Goal: Task Accomplishment & Management: Manage account settings

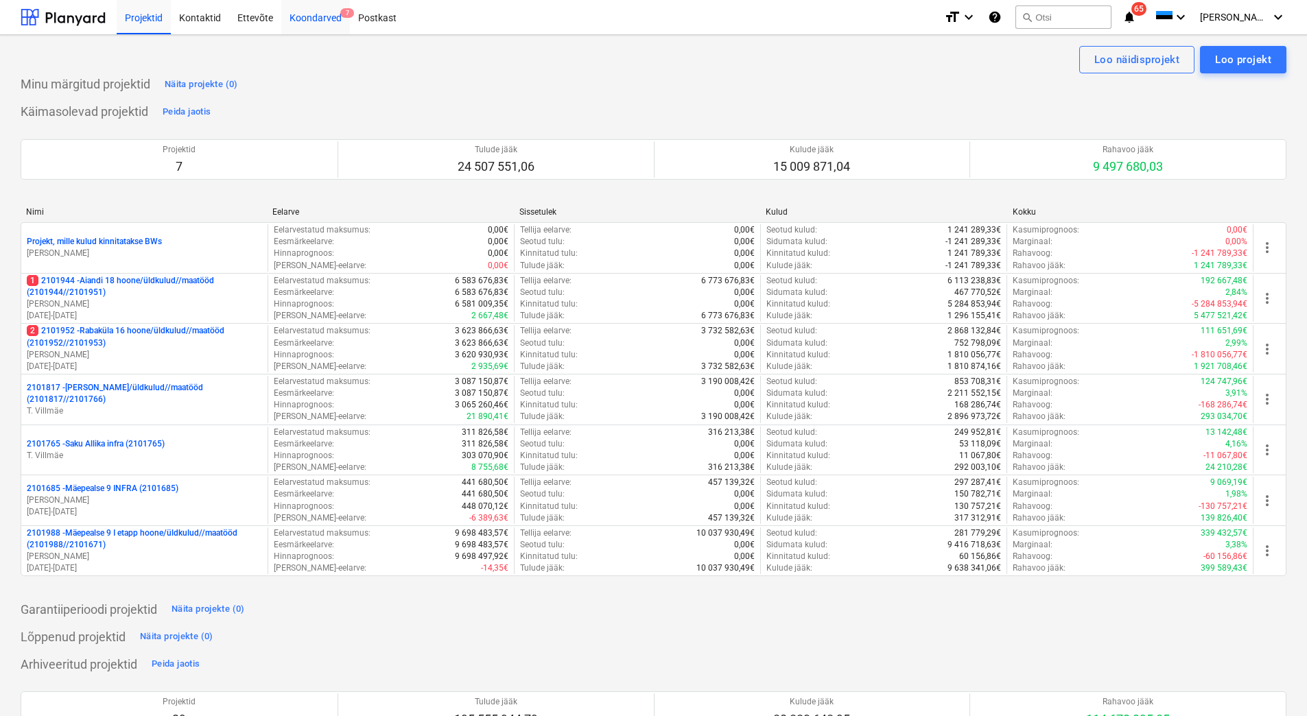
click at [314, 22] on div "Koondarved 7" at bounding box center [315, 16] width 69 height 35
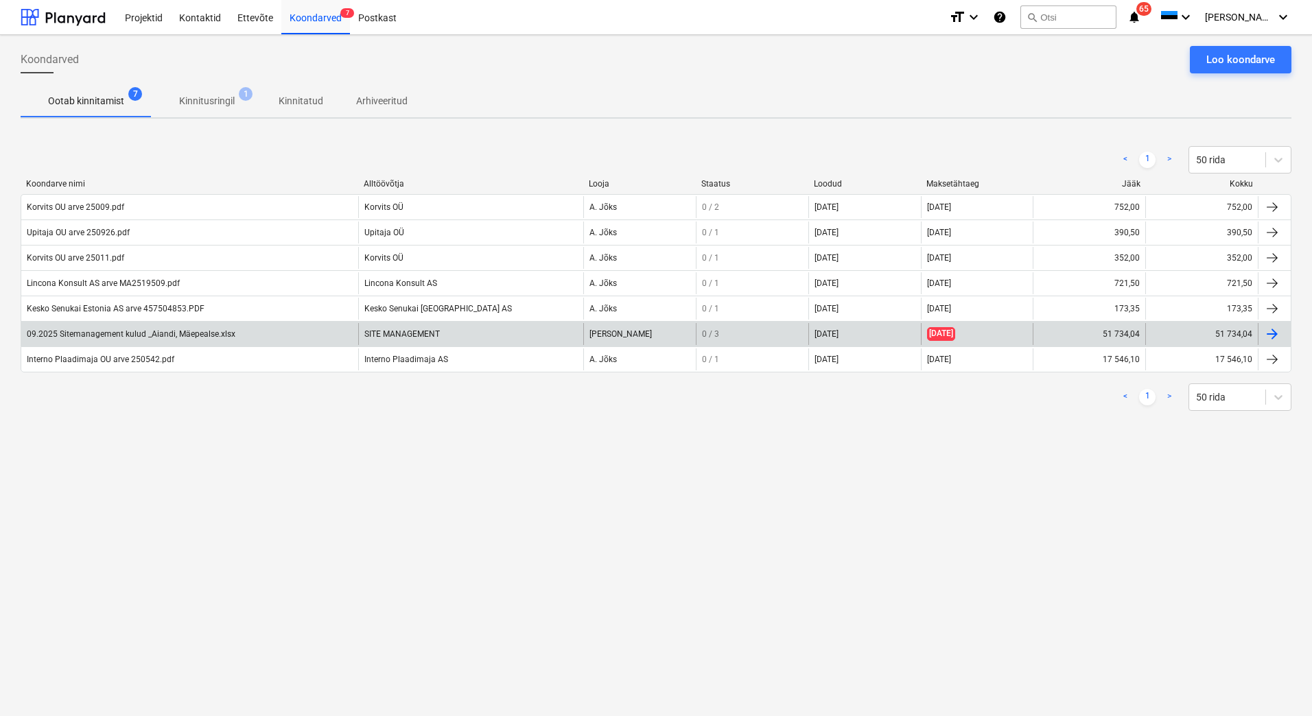
click at [106, 333] on div "09.2025 Sitemanagement kulud _Aiandi, Mäepealse.xlsx" at bounding box center [131, 334] width 209 height 10
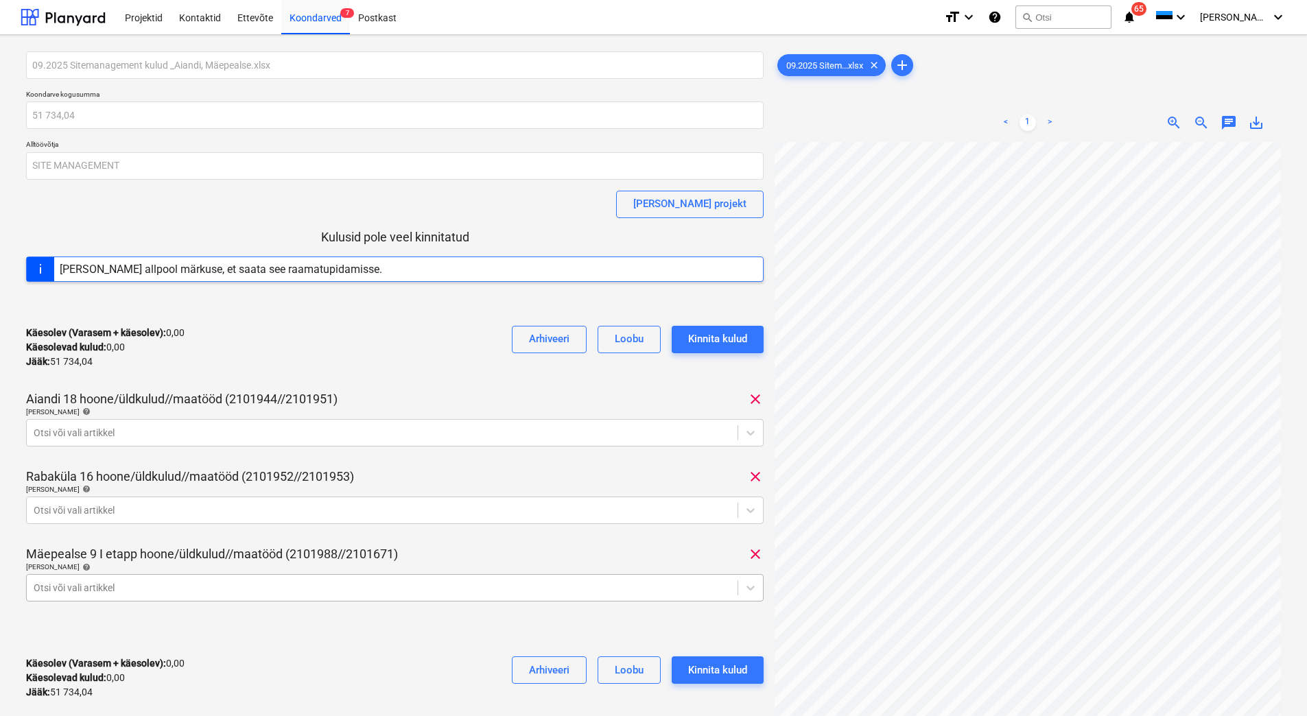
click at [133, 589] on body "Projektid Kontaktid Ettevõte Koondarved 7 Postkast format_size keyboard_arrow_d…" at bounding box center [653, 358] width 1307 height 716
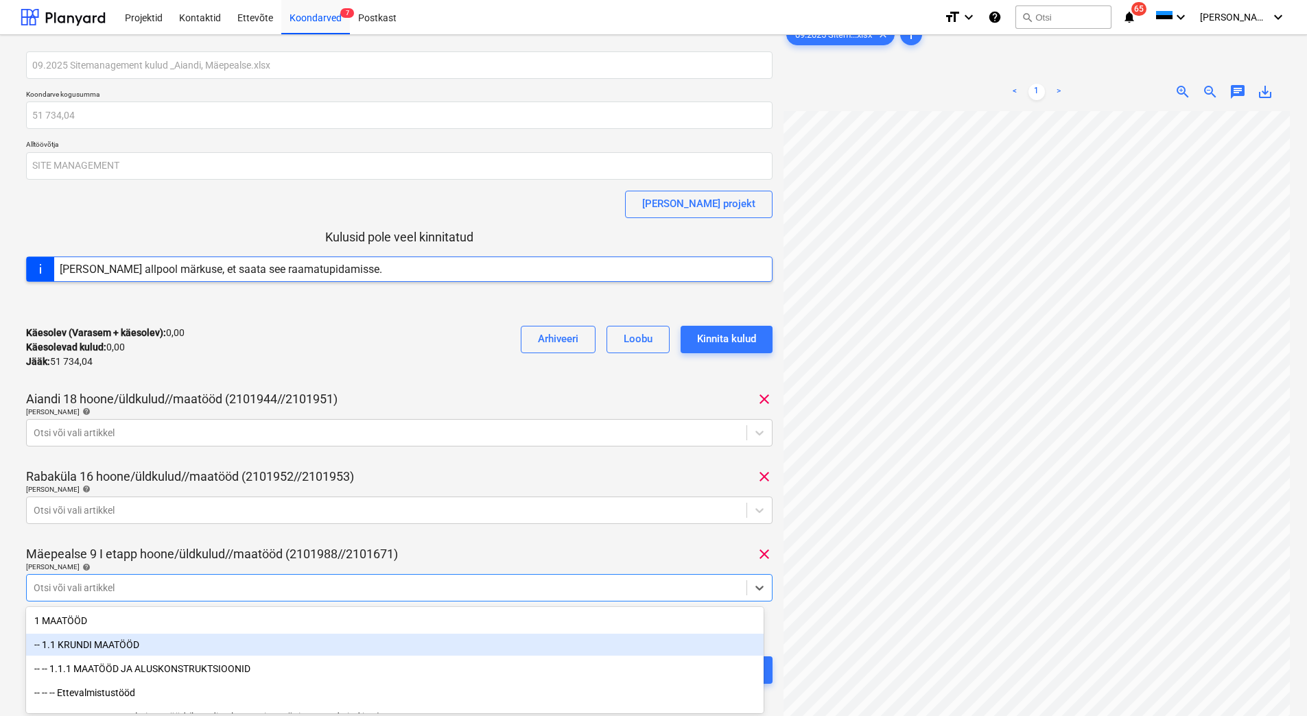
scroll to position [105, 0]
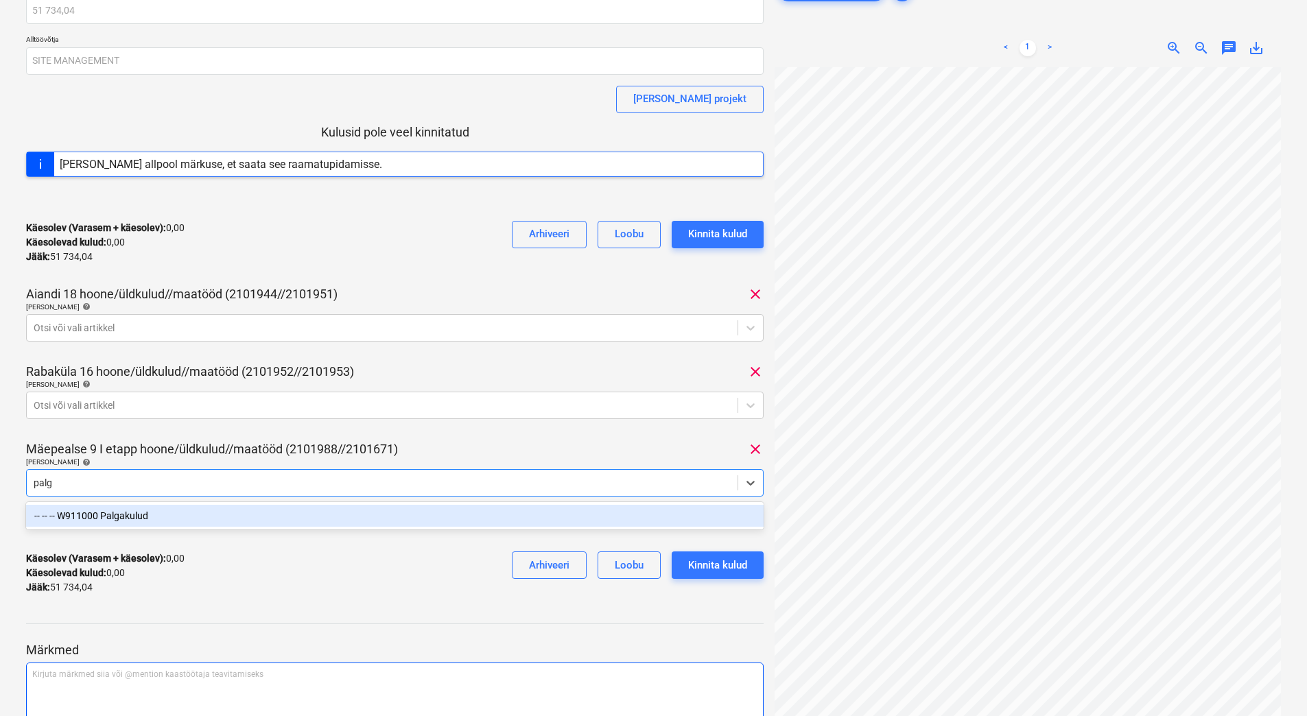
type input "palga"
click at [331, 518] on div "-- -- -- W911000 Palgakulud" at bounding box center [395, 516] width 738 height 22
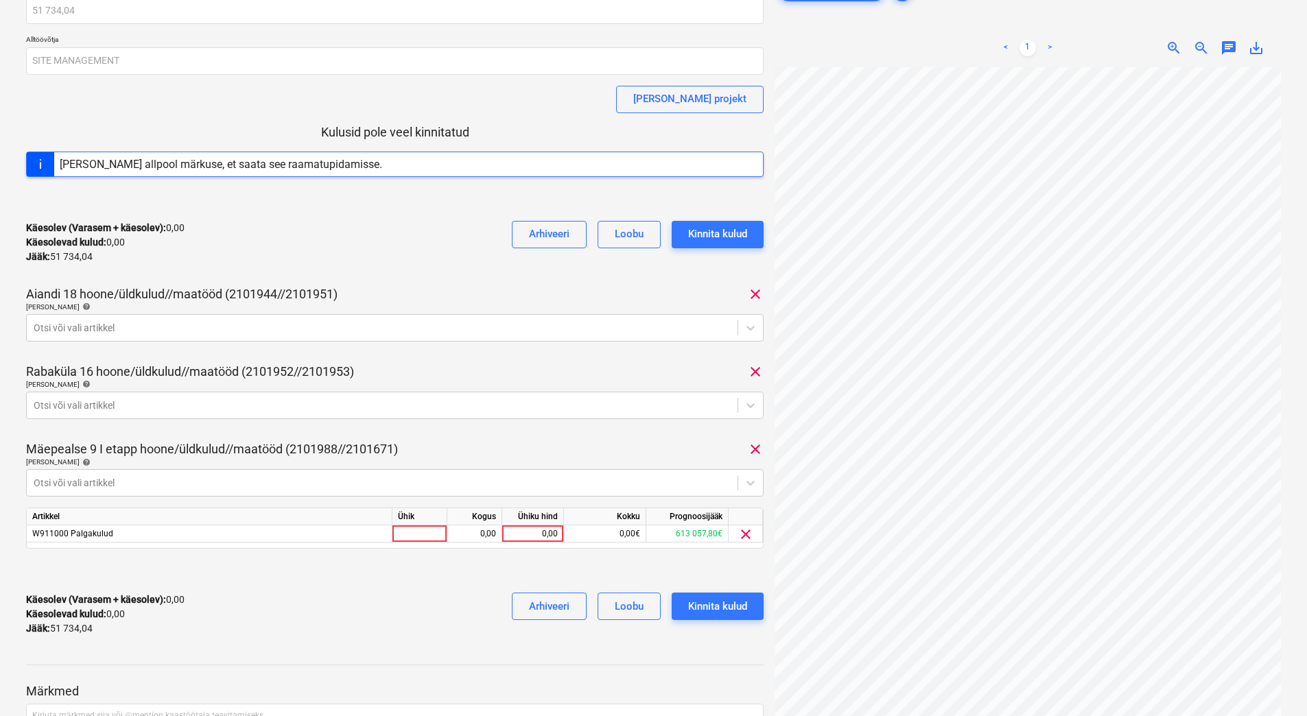
click at [573, 449] on div "Mäepealse 9 I etapp hoone/üldkulud//maatööd (2101988//2101671) clear" at bounding box center [395, 449] width 738 height 16
click at [519, 534] on div "0,00" at bounding box center [533, 534] width 50 height 17
type input "8999,17"
click at [367, 602] on div "Käesolev (Varasem + käesolev) : 0,00 Käesolevad kulud : 0,00 Jääk : 51 734,04 A…" at bounding box center [395, 614] width 738 height 65
click at [115, 406] on div at bounding box center [382, 406] width 697 height 14
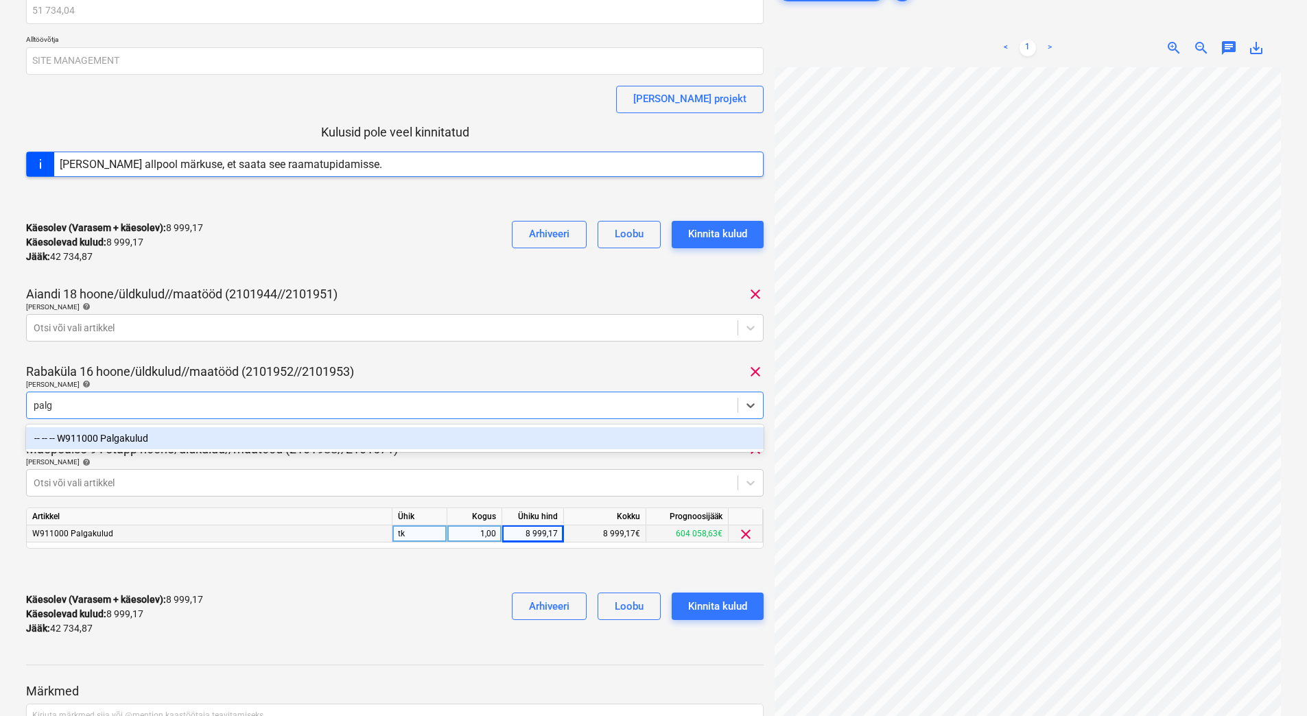
type input "palga"
click at [115, 438] on div "-- -- -- W911000 Palgakulud" at bounding box center [395, 438] width 738 height 22
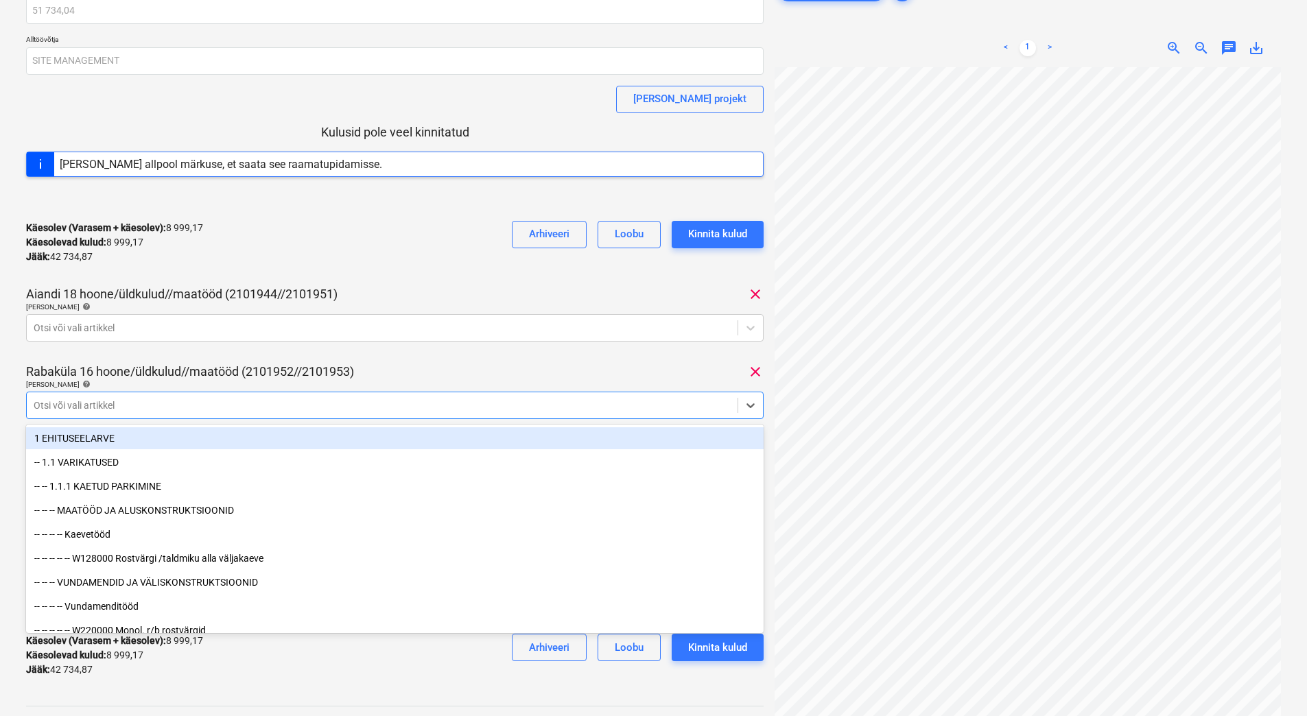
click at [314, 268] on div "Käesolev (Varasem + käesolev) : 8 999,17 Käesolevad kulud : 8 999,17 Jääk : 42 …" at bounding box center [395, 242] width 738 height 65
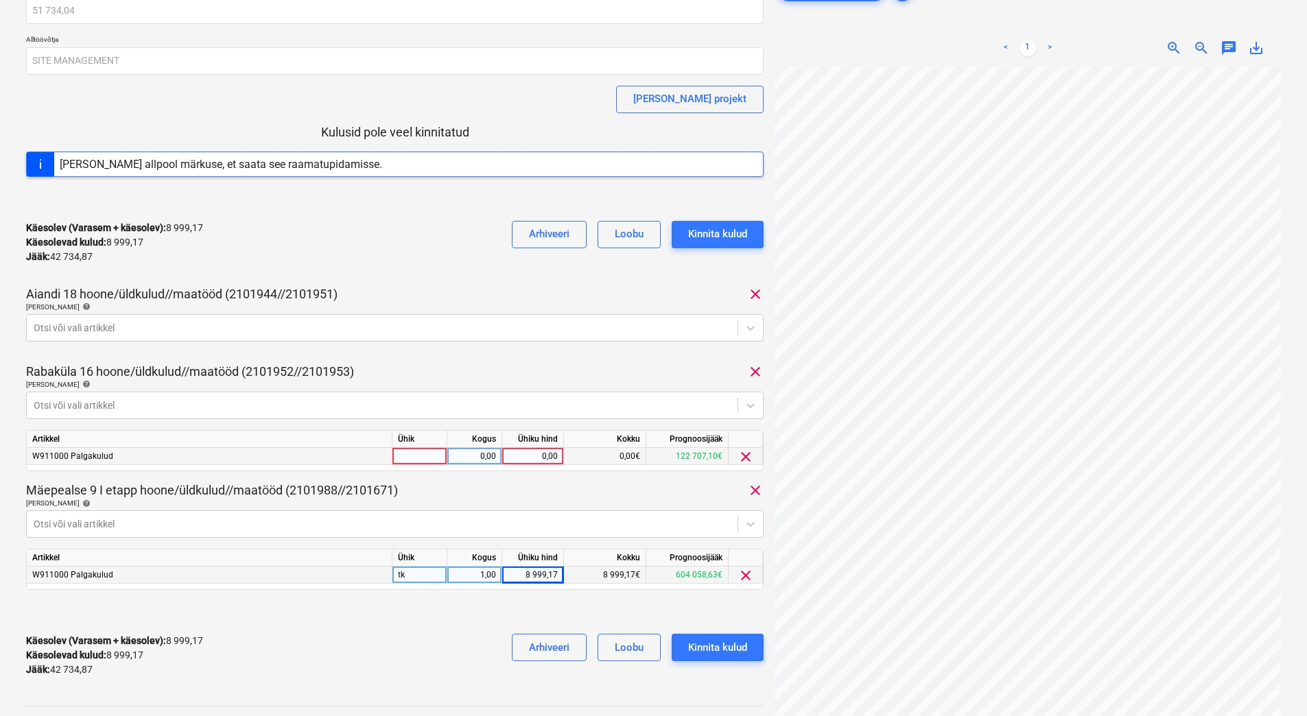
click at [527, 456] on div "0,00" at bounding box center [533, 456] width 50 height 17
type input "22162,14"
click at [519, 364] on div "Rabaküla 16 hoone/üldkulud//maatööd (2101952//2101953) clear" at bounding box center [395, 372] width 738 height 16
click at [248, 333] on div at bounding box center [382, 328] width 697 height 14
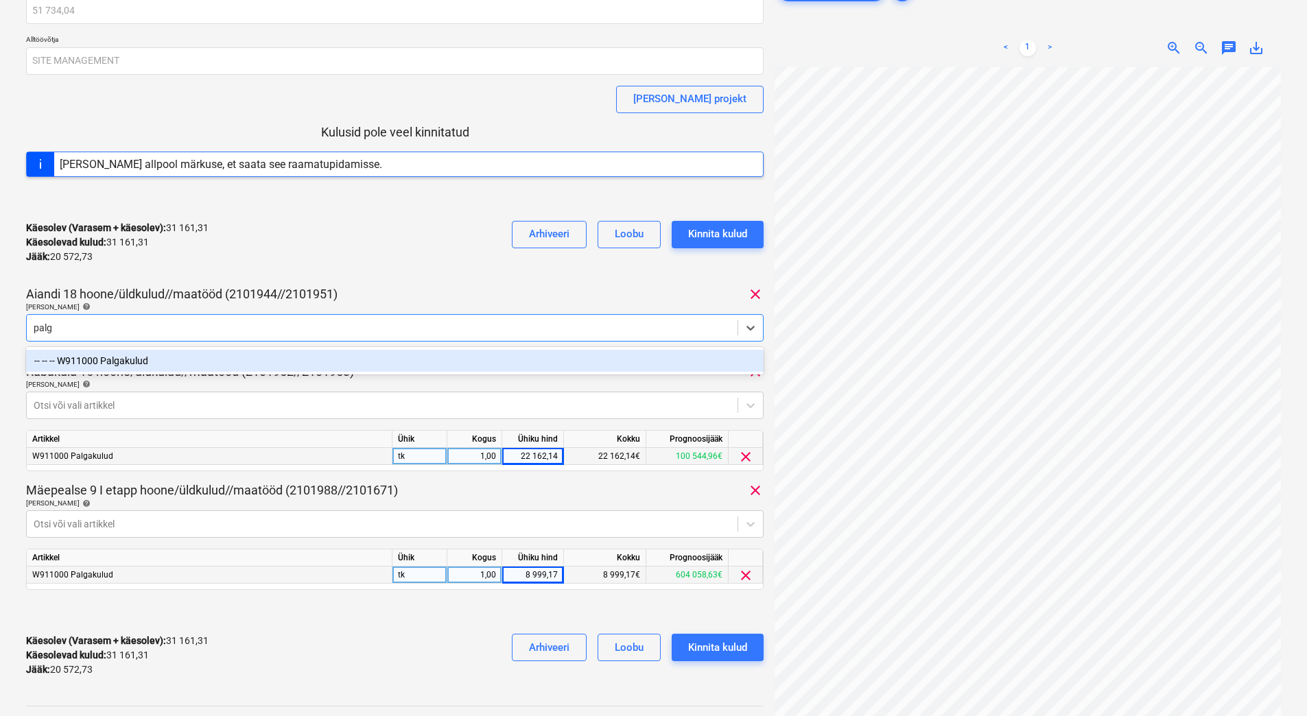
type input "palga"
click at [230, 364] on div "-- -- -- W911000 Palgakulud" at bounding box center [395, 361] width 738 height 22
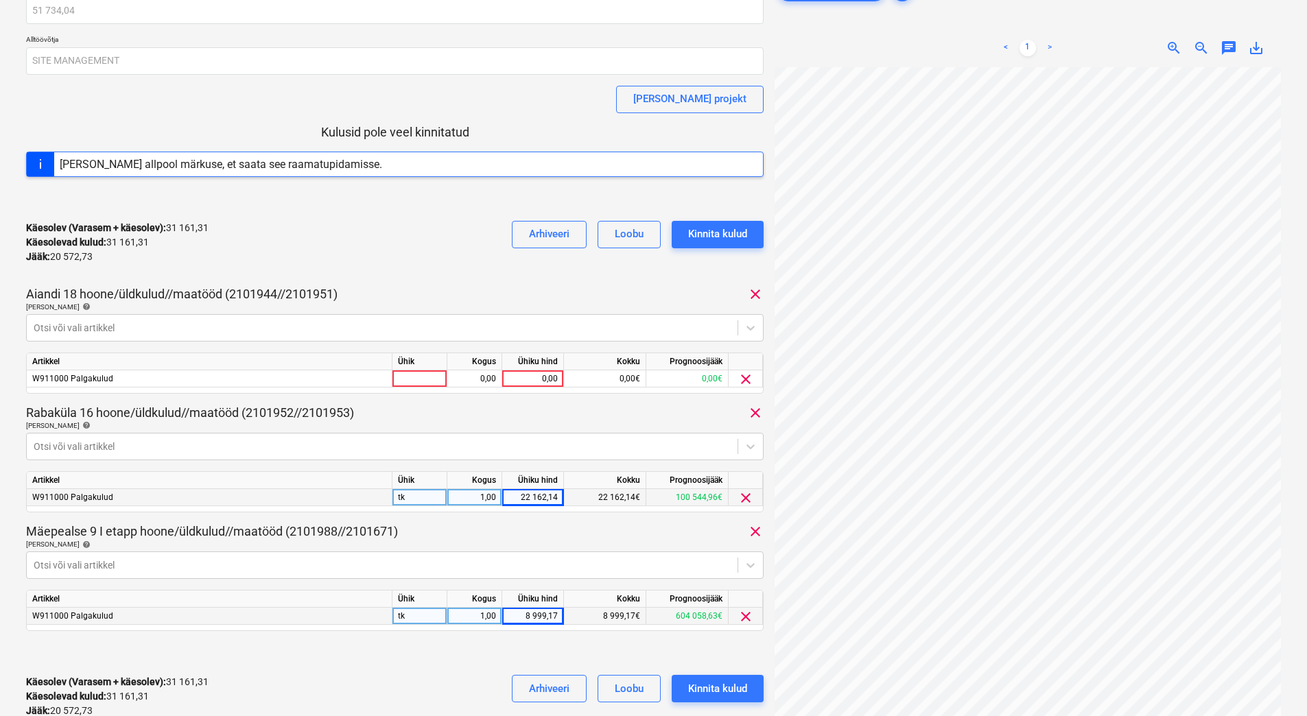
click at [401, 243] on div "Käesolev (Varasem + käesolev) : 31 161,31 Käesolevad kulud : 31 161,31 Jääk : 2…" at bounding box center [395, 242] width 738 height 65
click at [522, 379] on div "0,00" at bounding box center [533, 378] width 50 height 17
type input "20572,73"
click at [440, 226] on div "Käesolev (Varasem + käesolev) : 31 161,31 Käesolevad kulud : 31 161,31 Jääk : 2…" at bounding box center [395, 242] width 738 height 65
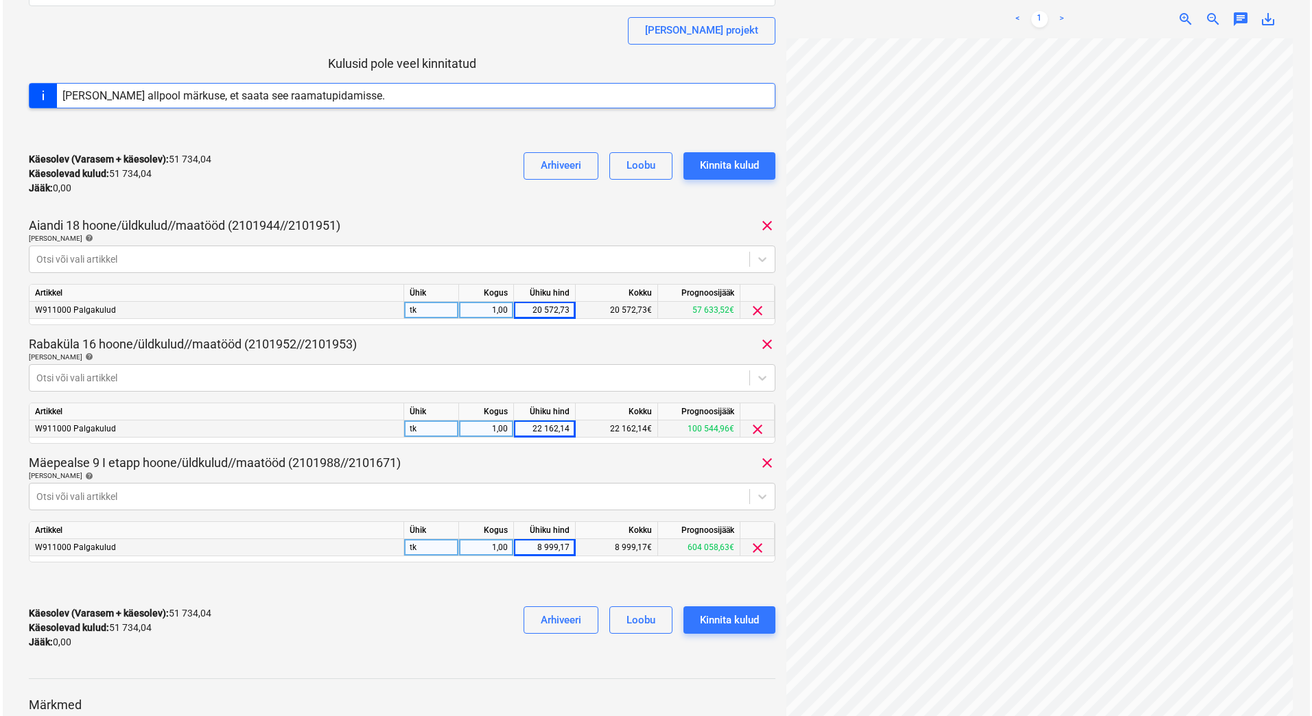
scroll to position [242, 0]
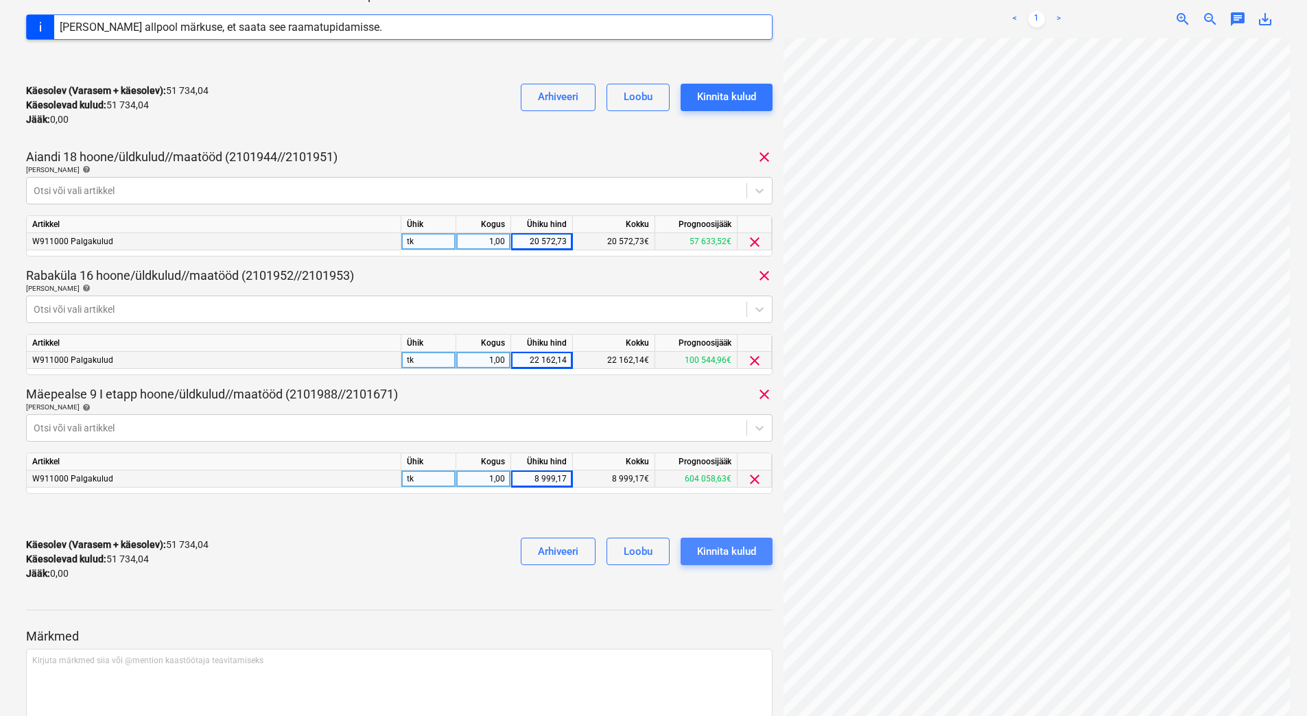
click at [746, 546] on div "Kinnita kulud" at bounding box center [726, 552] width 59 height 18
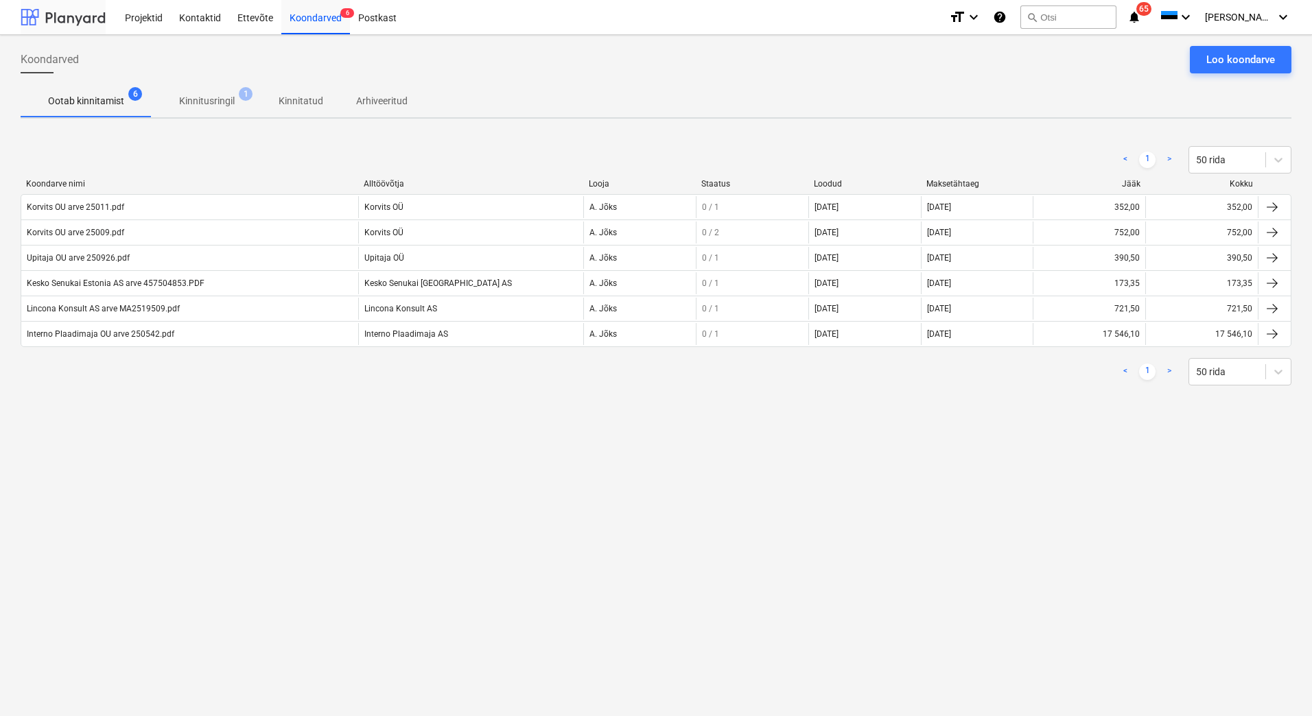
click at [66, 27] on div at bounding box center [63, 17] width 85 height 34
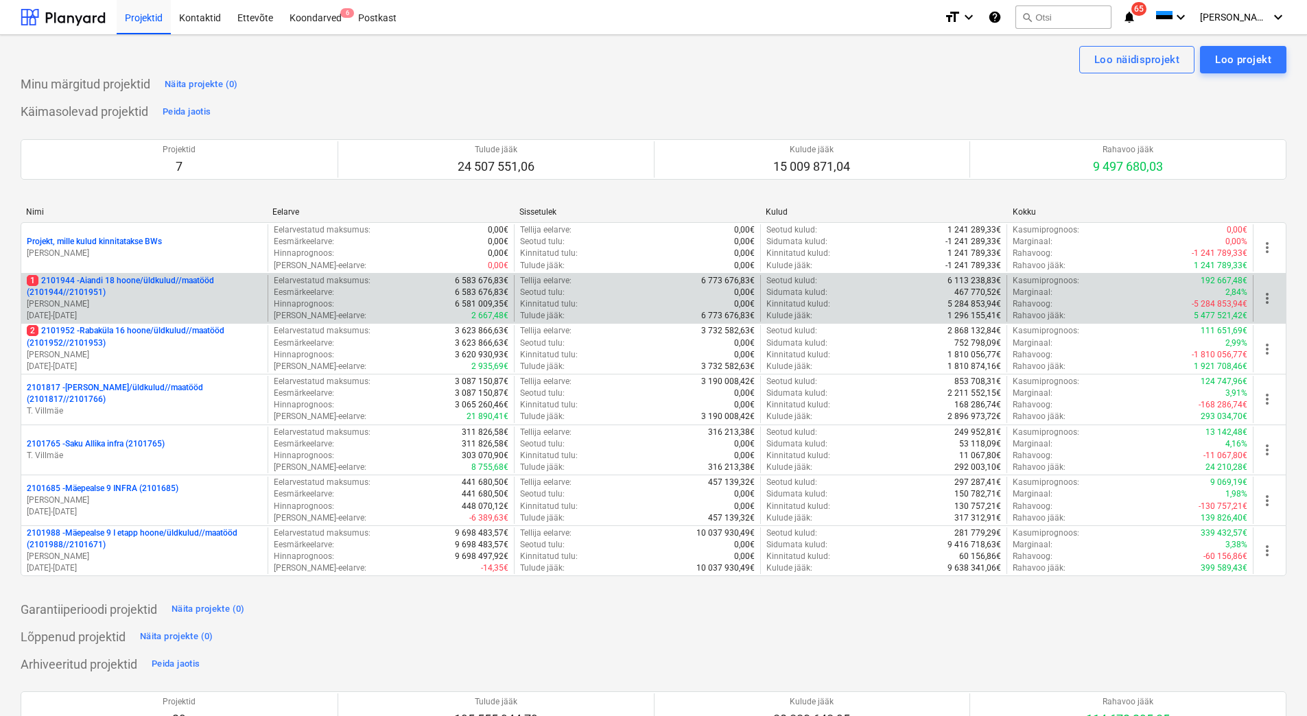
click at [137, 294] on p "1 2101944 - Aiandi 18 hoone/üldkulud//maatööd (2101944//2101951)" at bounding box center [144, 286] width 235 height 23
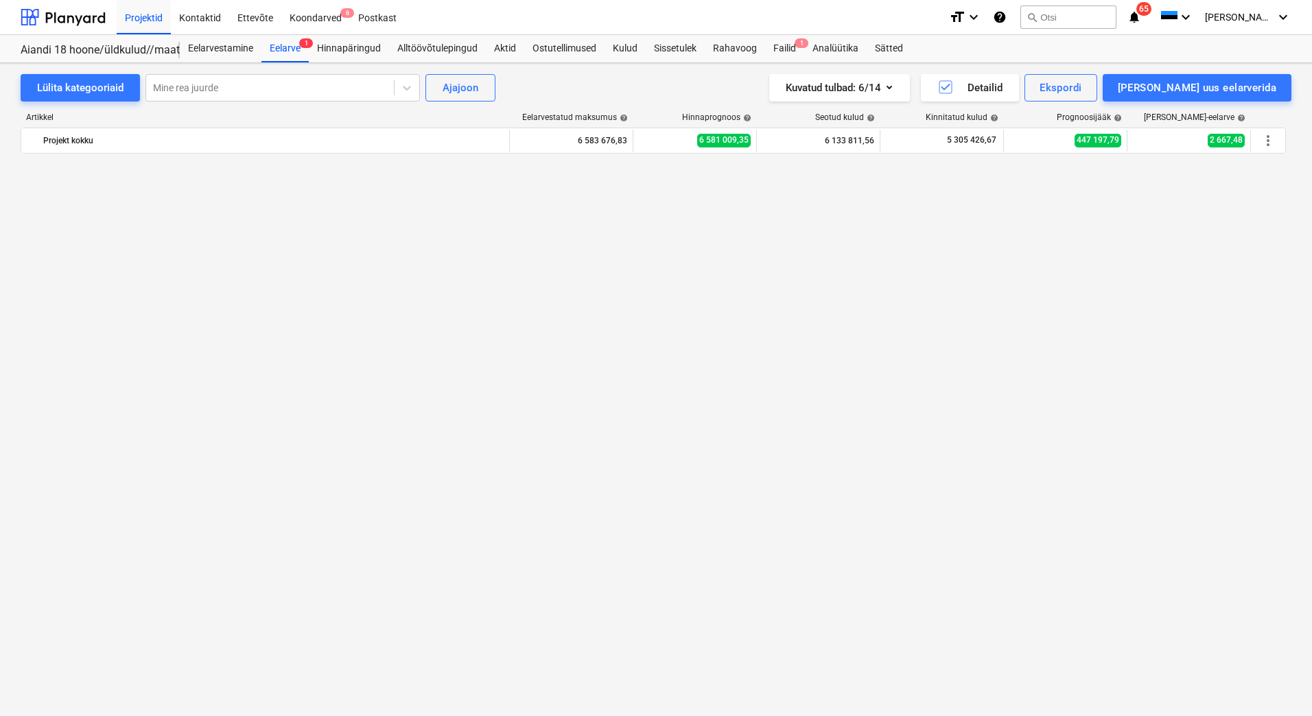
scroll to position [6134, 0]
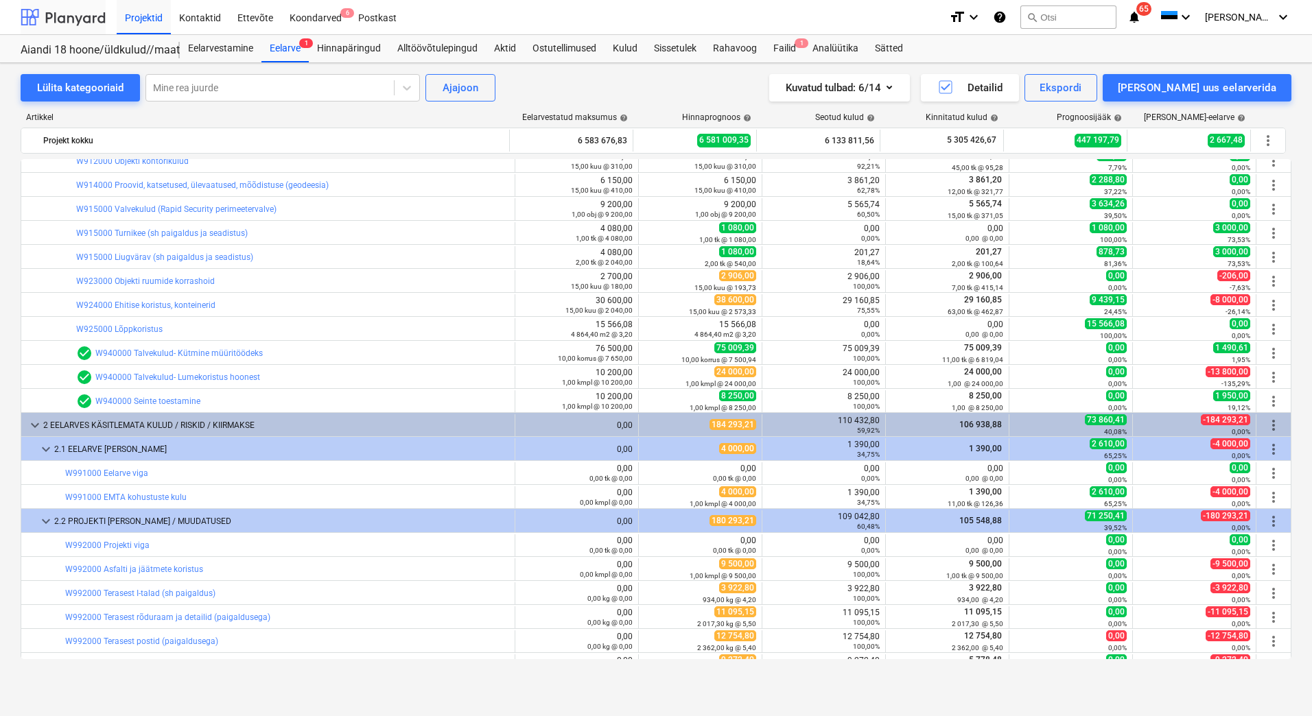
click at [69, 19] on div at bounding box center [63, 17] width 85 height 34
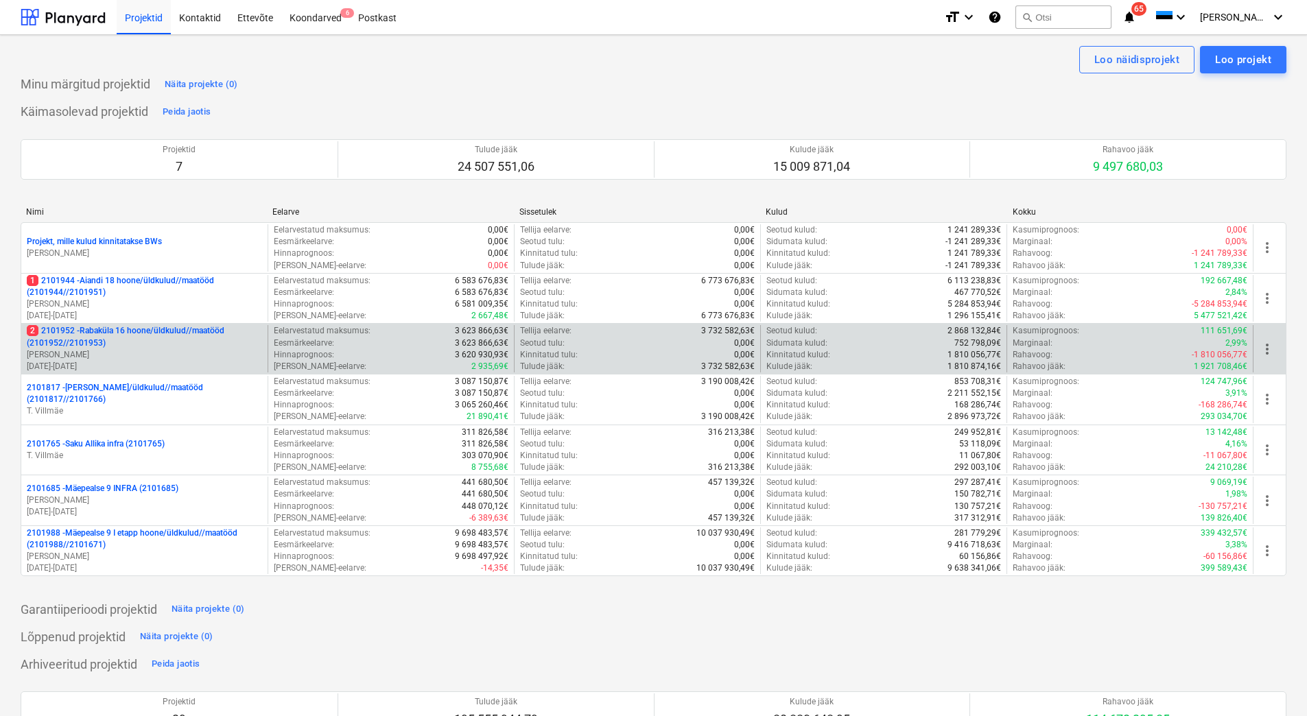
click at [139, 352] on p "[PERSON_NAME]" at bounding box center [144, 355] width 235 height 12
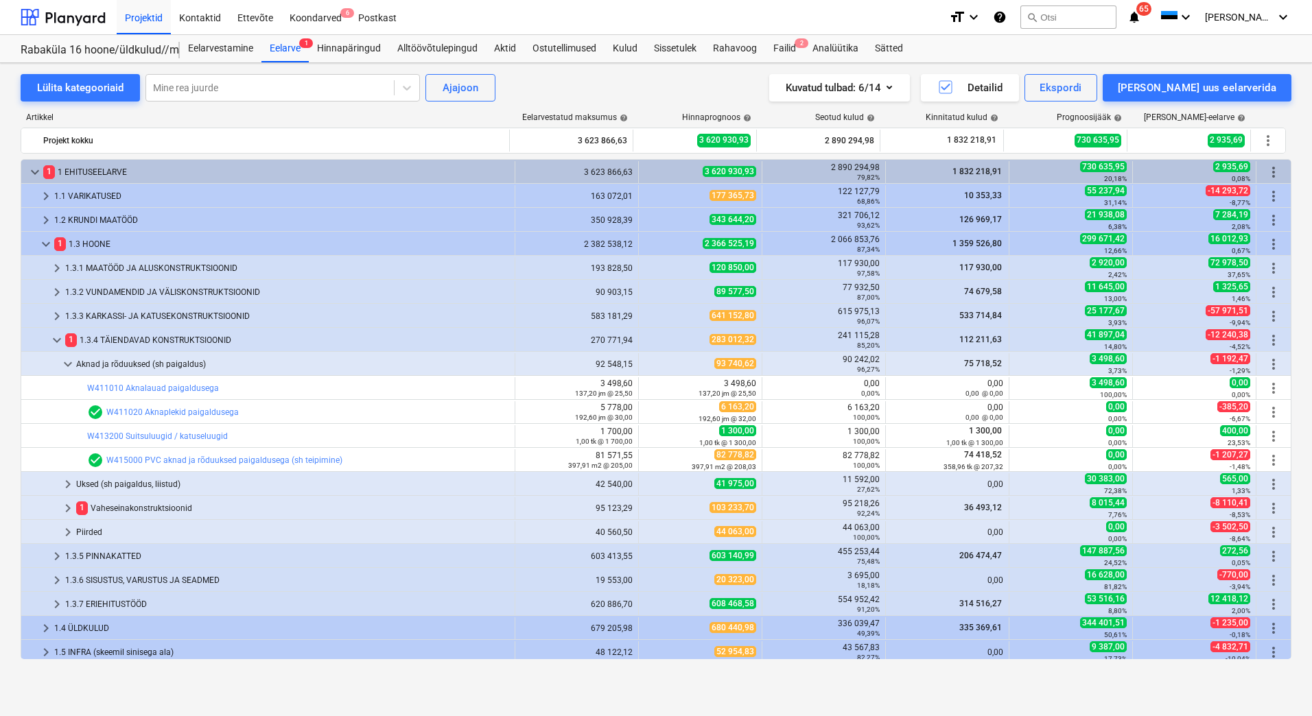
scroll to position [76, 0]
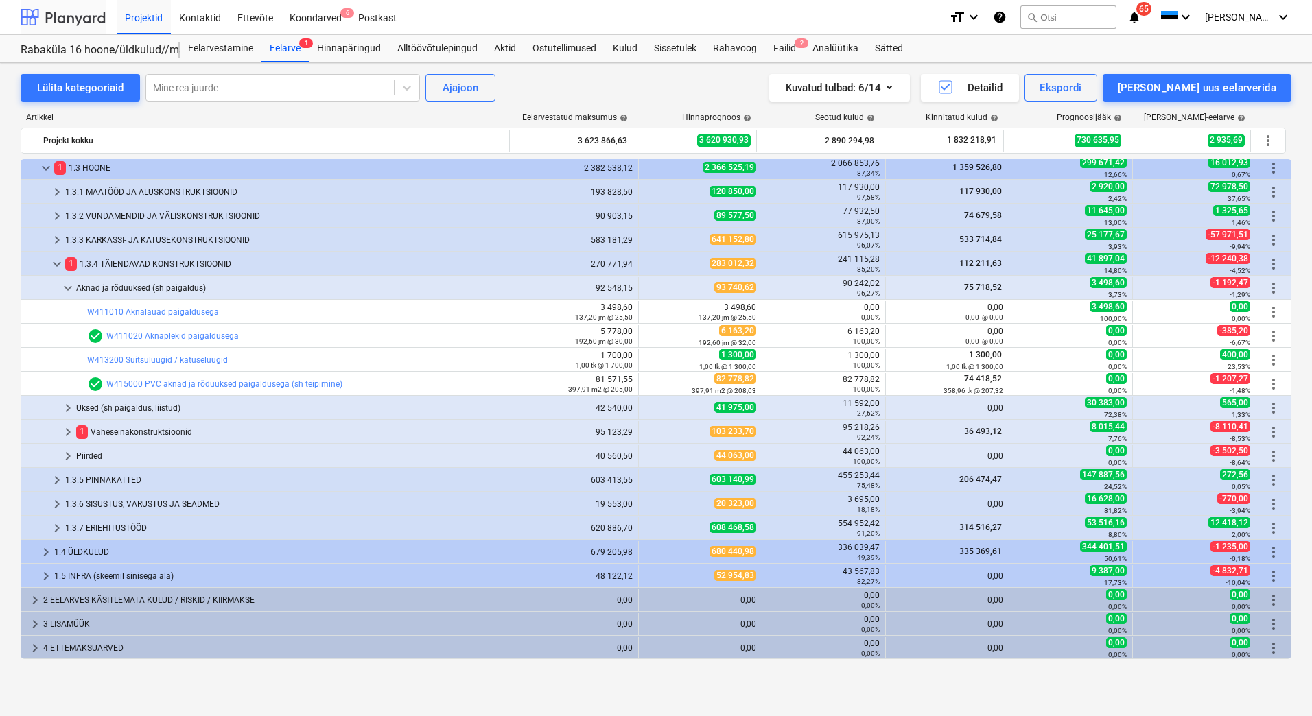
click at [83, 22] on div at bounding box center [63, 17] width 85 height 34
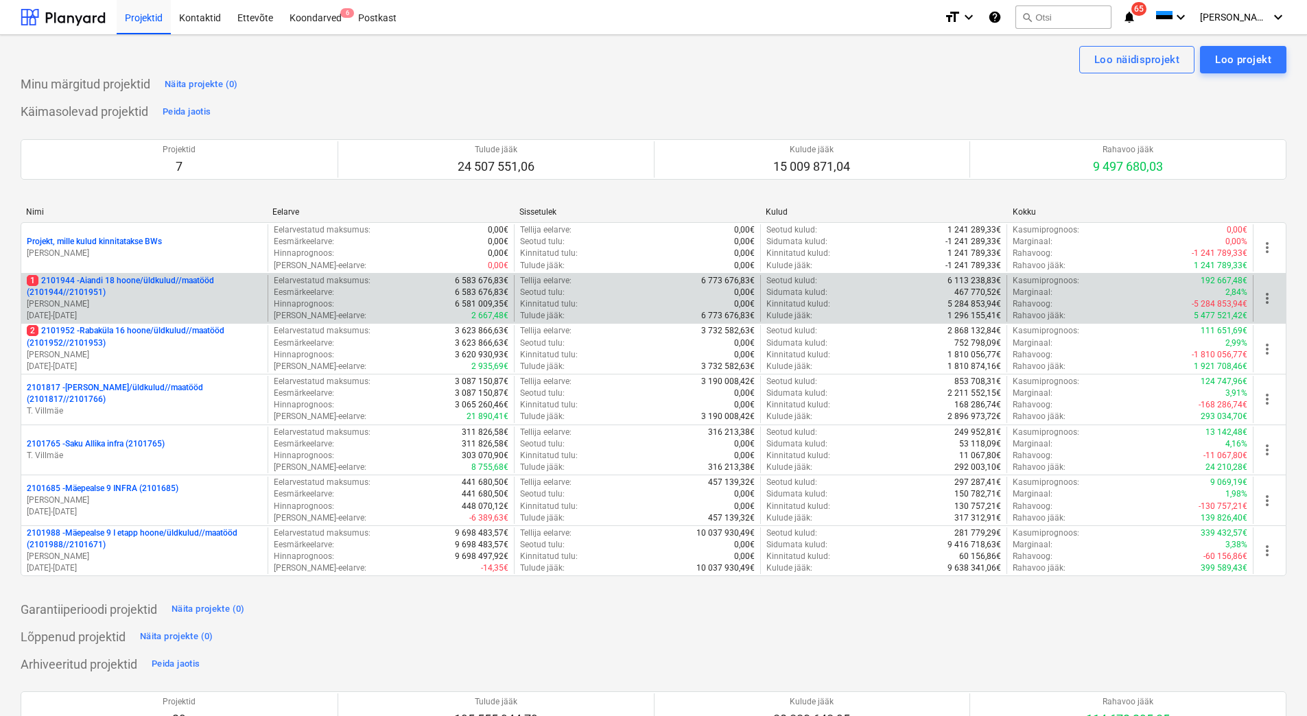
click at [184, 302] on p "[PERSON_NAME]" at bounding box center [144, 304] width 235 height 12
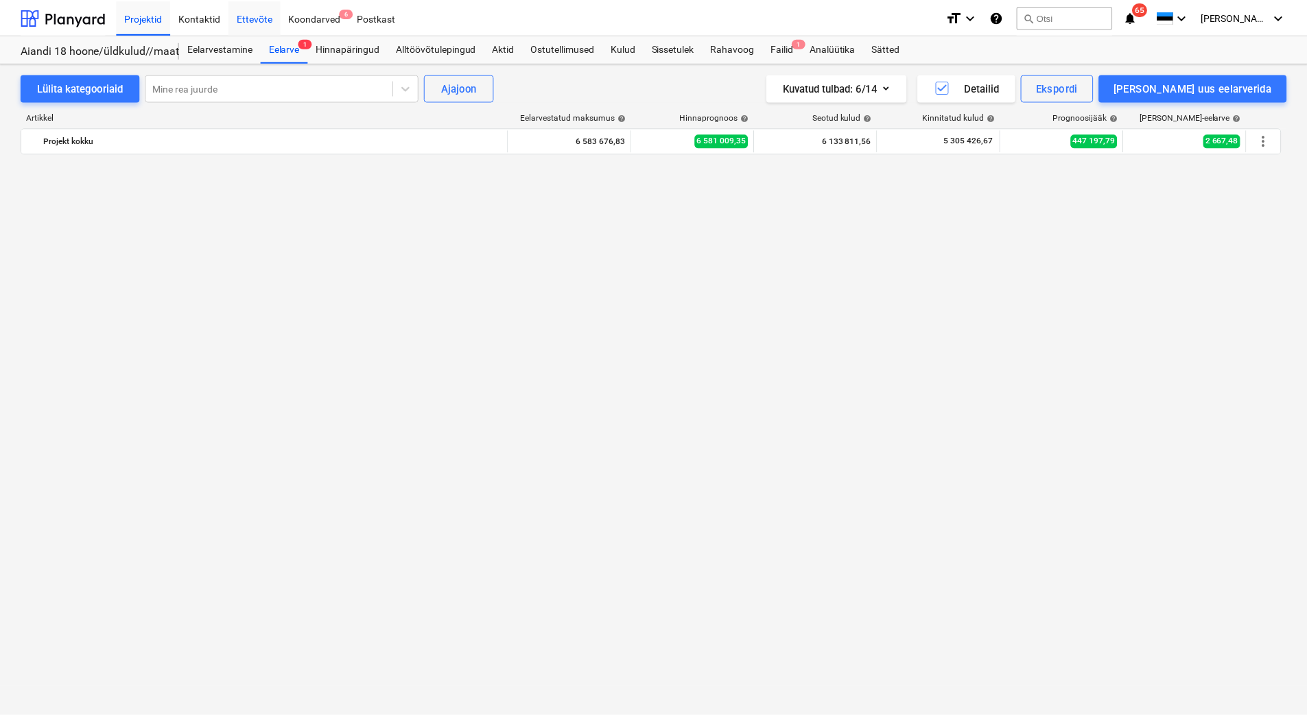
scroll to position [6134, 0]
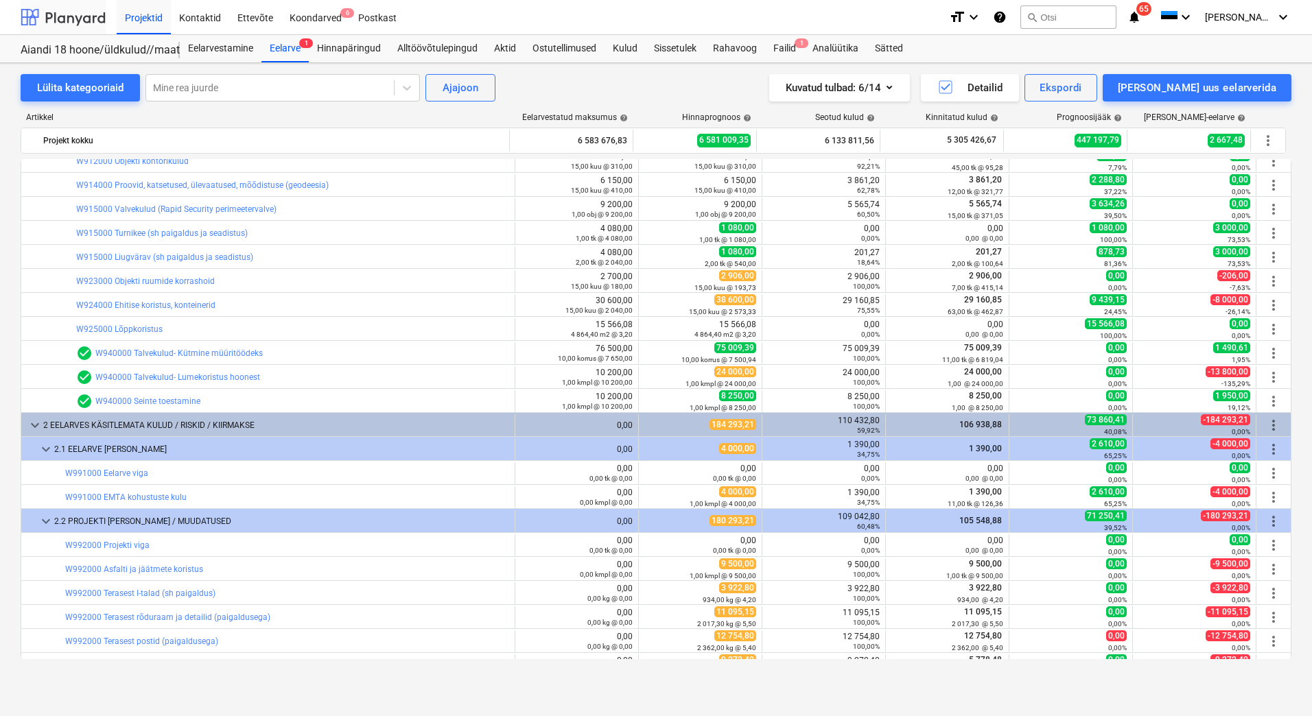
click at [82, 16] on div at bounding box center [63, 17] width 85 height 34
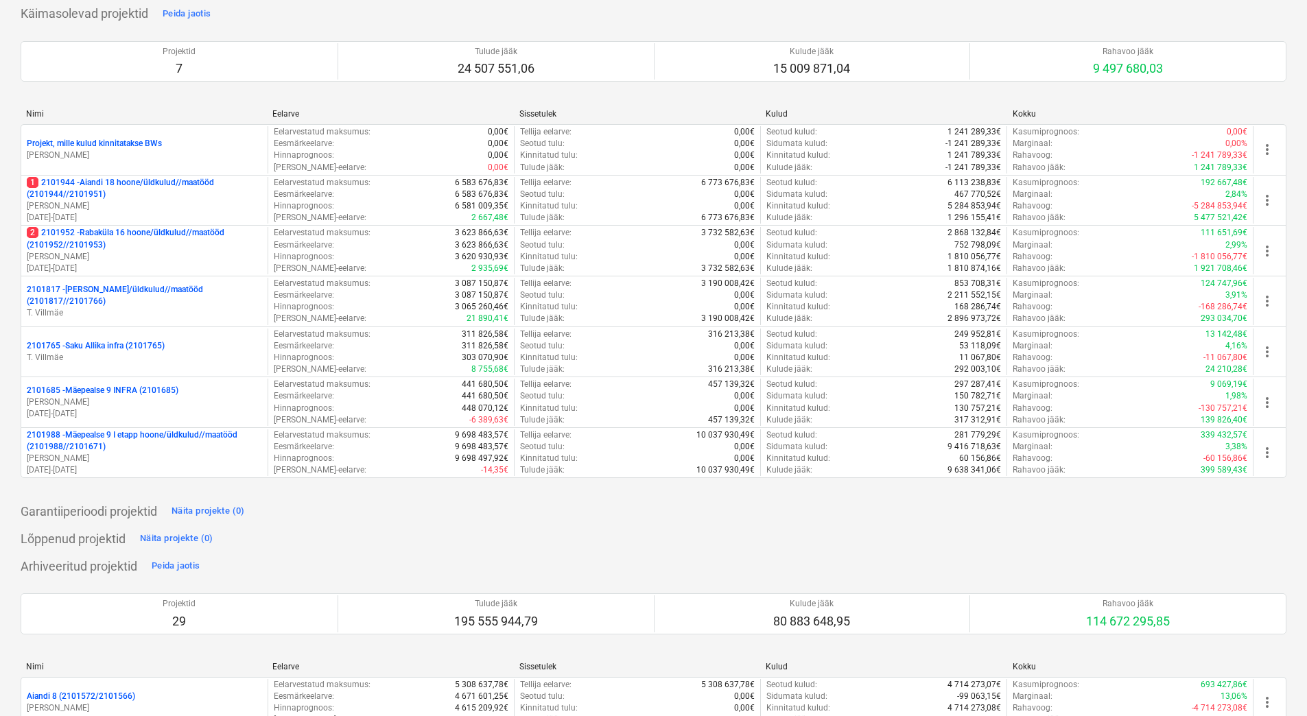
scroll to position [274, 0]
